Goal: Task Accomplishment & Management: Complete application form

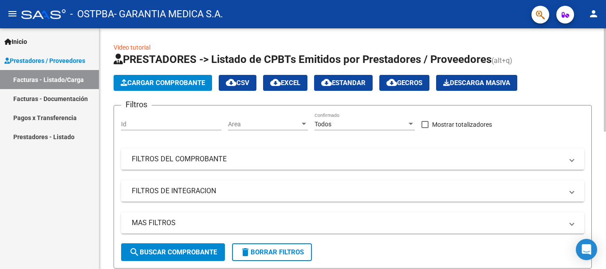
click at [152, 82] on span "Cargar Comprobante" at bounding box center [163, 83] width 84 height 8
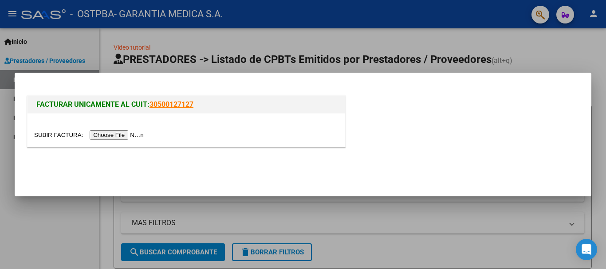
click at [126, 135] on input "file" at bounding box center [90, 134] width 112 height 9
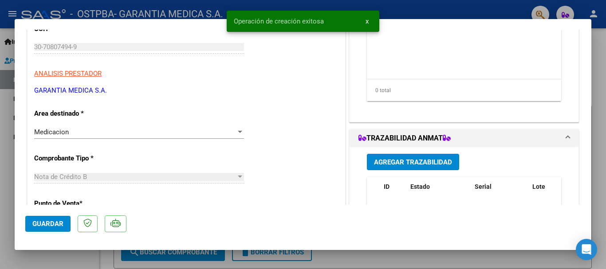
scroll to position [177, 0]
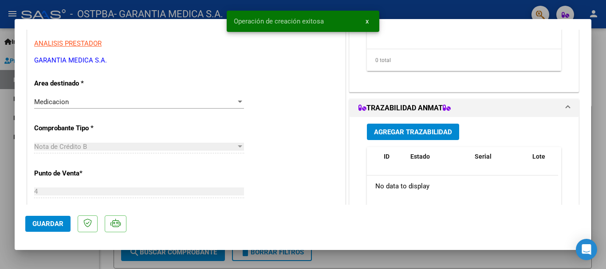
click at [236, 102] on div at bounding box center [240, 101] width 8 height 7
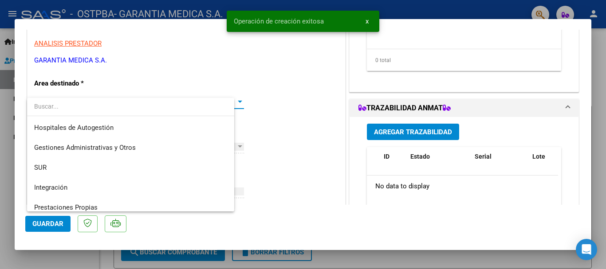
scroll to position [106, 0]
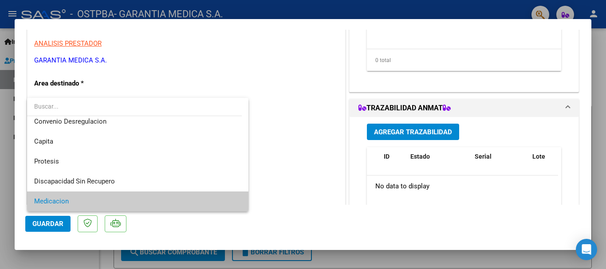
click at [233, 102] on input "dropdown search" at bounding box center [134, 106] width 215 height 19
click at [277, 142] on div at bounding box center [303, 134] width 606 height 269
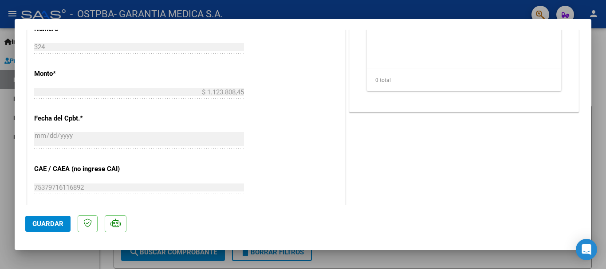
scroll to position [443, 0]
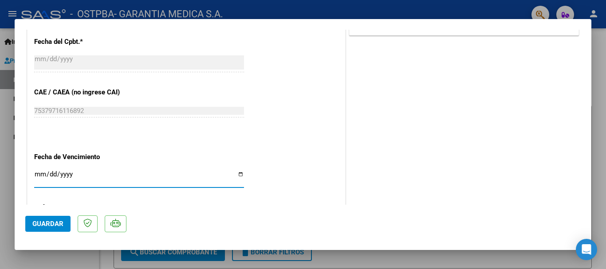
click at [39, 173] on input "Ingresar la fecha" at bounding box center [139, 178] width 210 height 14
type input "[DATE]"
click at [264, 104] on div "CUIT * 30-70807494-9 Ingresar CUIT ANALISIS PRESTADOR GARANTIA MEDICA S.A. ARCA…" at bounding box center [185, 4] width 317 height 578
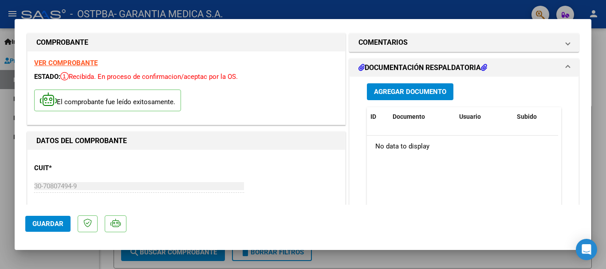
scroll to position [0, 0]
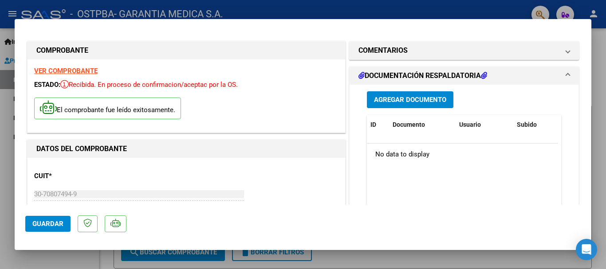
click at [404, 97] on span "Agregar Documento" at bounding box center [410, 100] width 72 height 8
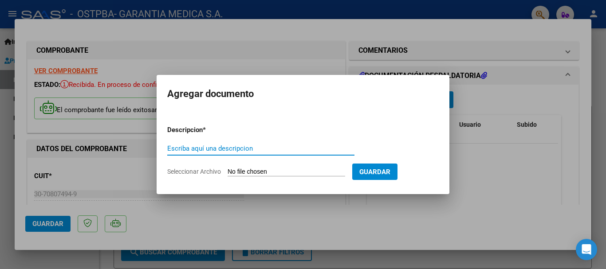
click at [236, 149] on input "Escriba aquí una descripcion" at bounding box center [260, 149] width 187 height 8
type input "Liquidación Final [DATE]"
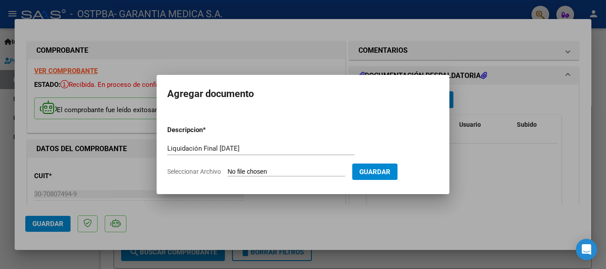
click at [272, 168] on input "Seleccionar Archivo" at bounding box center [285, 172] width 117 height 8
type input "C:\fakepath\OSTPBA - Liquidación Final 2025-07.xlsx"
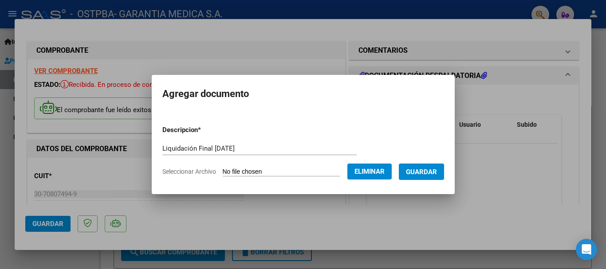
click at [427, 174] on span "Guardar" at bounding box center [421, 172] width 31 height 8
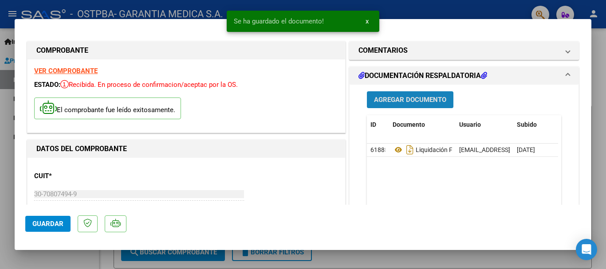
click at [391, 100] on span "Agregar Documento" at bounding box center [410, 100] width 72 height 8
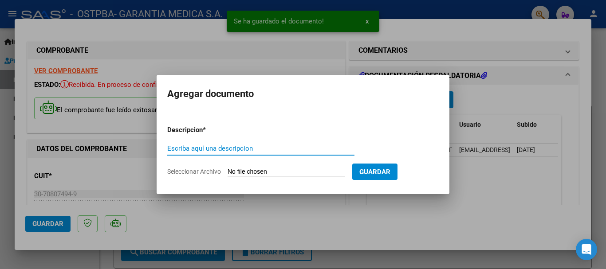
click at [225, 148] on input "Escriba aquí una descripcion" at bounding box center [260, 149] width 187 height 8
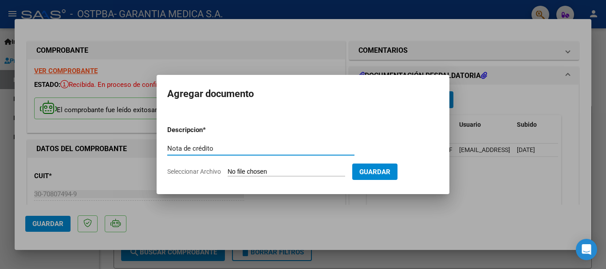
type input "Nota de crédito"
click at [266, 172] on input "Seleccionar Archivo" at bounding box center [285, 172] width 117 height 8
type input "C:\fakepath\NCB000400000324.PDF"
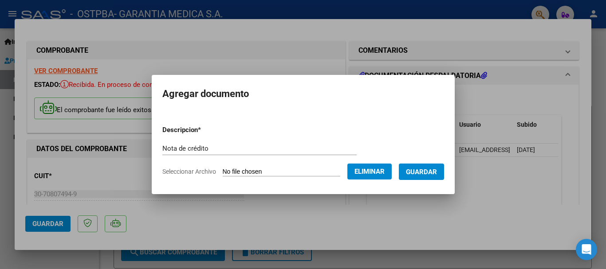
drag, startPoint x: 385, startPoint y: 170, endPoint x: 379, endPoint y: 170, distance: 6.2
click at [384, 170] on span "Eliminar" at bounding box center [369, 172] width 30 height 8
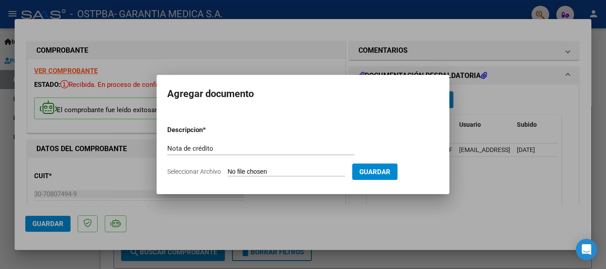
click at [291, 170] on input "Seleccionar Archivo" at bounding box center [285, 172] width 117 height 8
type input "C:\fakepath\OSTPBA - Nota de Crédito 2025-07.pdf"
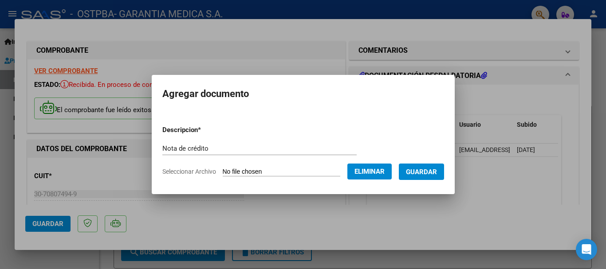
click at [421, 174] on span "Guardar" at bounding box center [421, 172] width 31 height 8
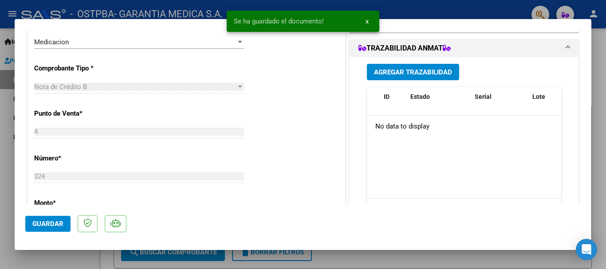
scroll to position [266, 0]
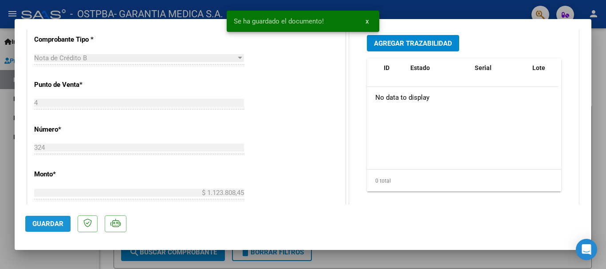
click at [55, 225] on span "Guardar" at bounding box center [47, 224] width 31 height 8
click at [54, 218] on button "Guardar" at bounding box center [47, 224] width 45 height 16
click at [373, 264] on div at bounding box center [303, 134] width 606 height 269
type input "$ 0,00"
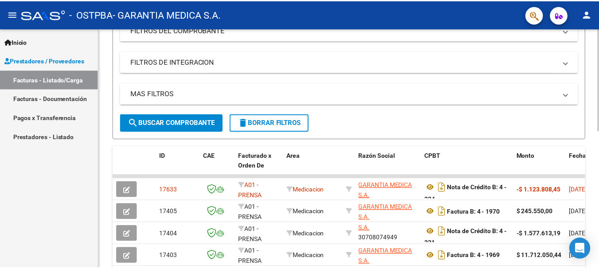
scroll to position [89, 0]
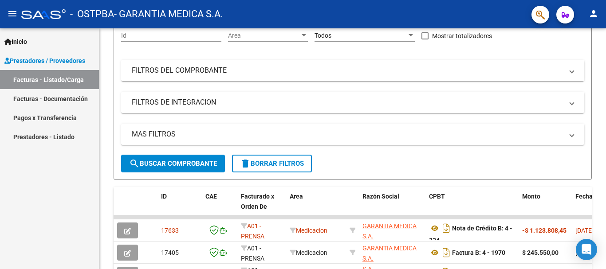
click at [594, 17] on mat-icon "person" at bounding box center [593, 13] width 11 height 11
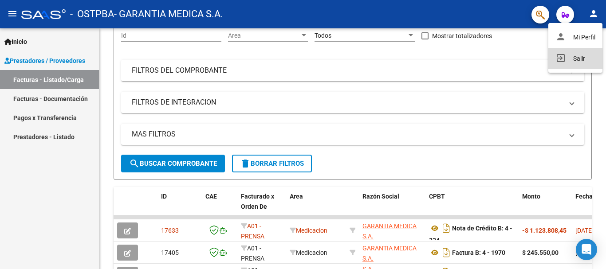
click at [567, 55] on button "exit_to_app Salir" at bounding box center [575, 58] width 54 height 21
